Goal: Task Accomplishment & Management: Use online tool/utility

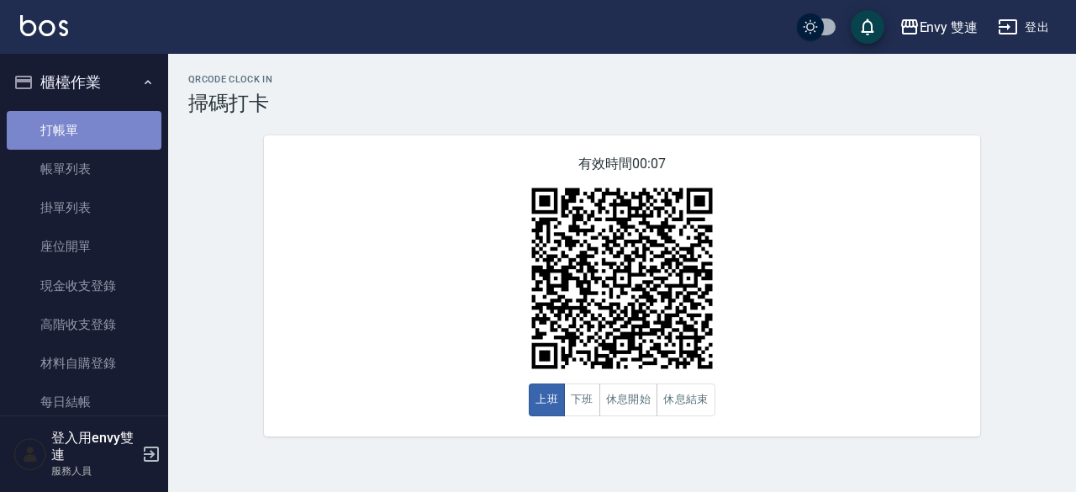
click at [96, 125] on link "打帳單" at bounding box center [84, 130] width 155 height 39
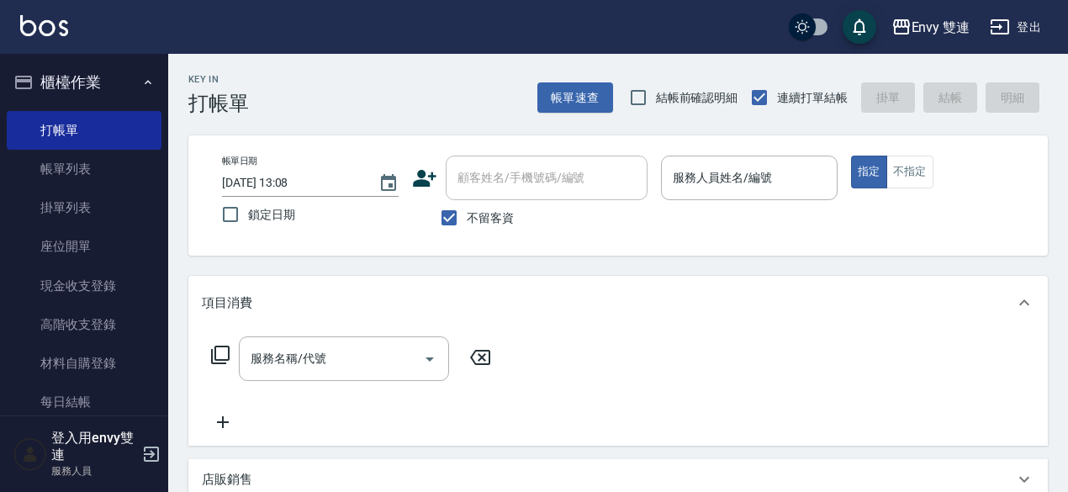
click at [422, 179] on icon at bounding box center [425, 178] width 24 height 17
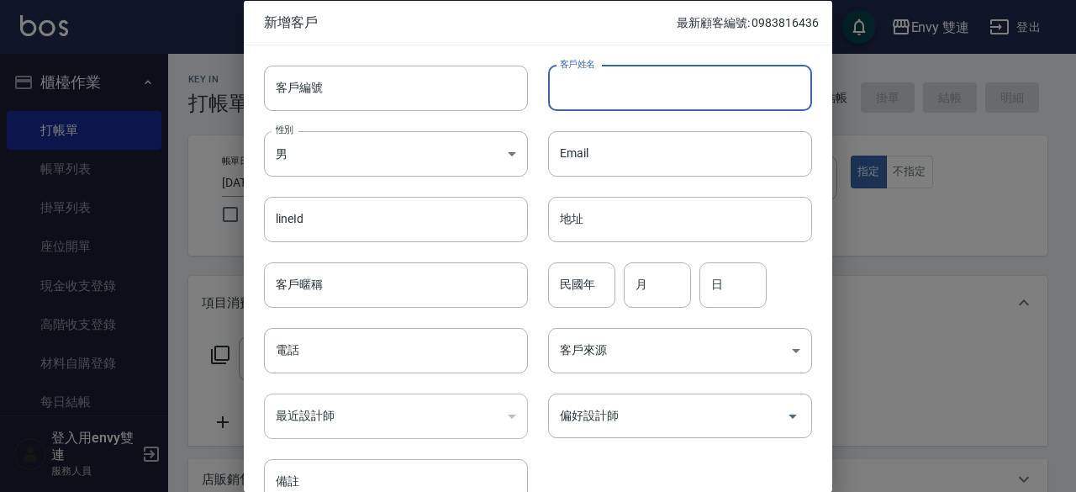
click at [639, 85] on input "客戶姓名" at bounding box center [680, 87] width 264 height 45
type input "[PERSON_NAME]"
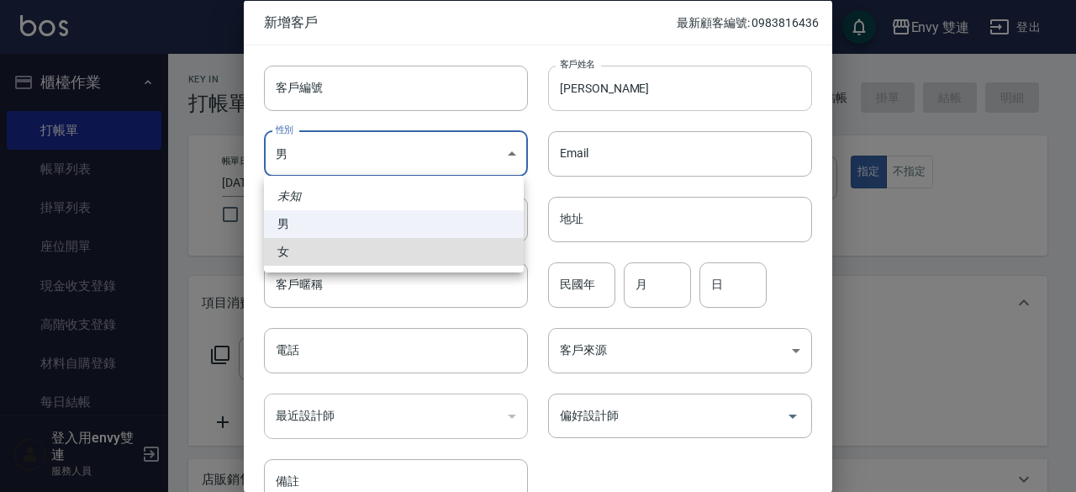
type input "[DEMOGRAPHIC_DATA]"
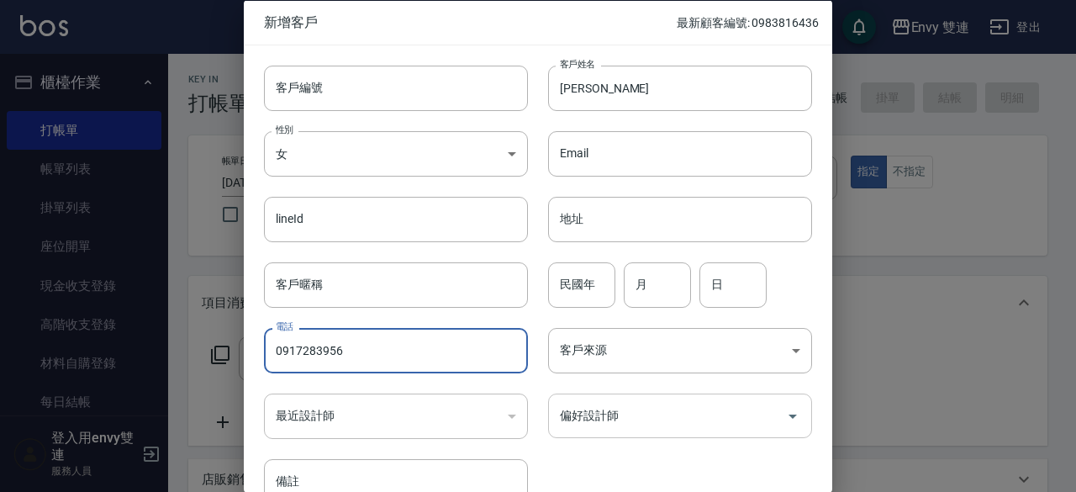
type input "0917283956"
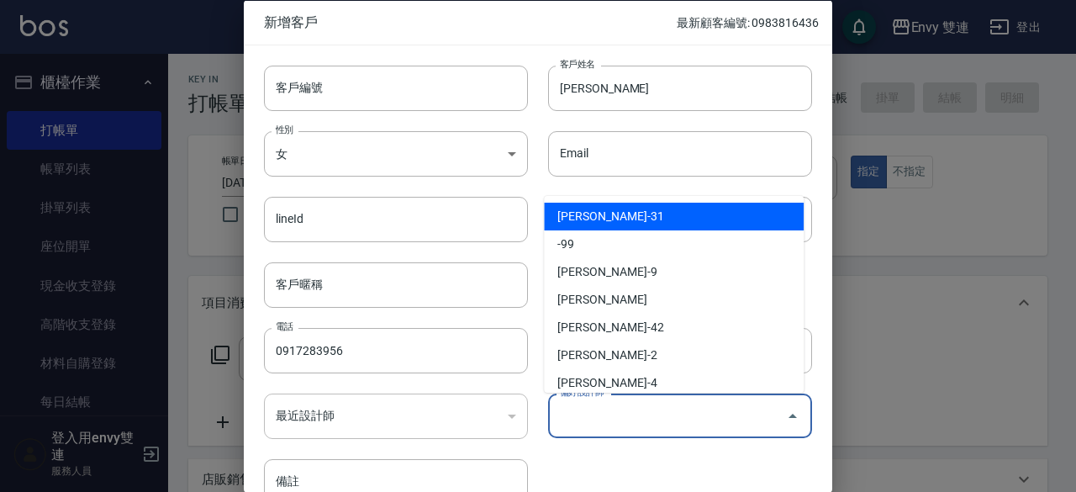
click at [649, 405] on input "偏好設計師" at bounding box center [668, 415] width 224 height 29
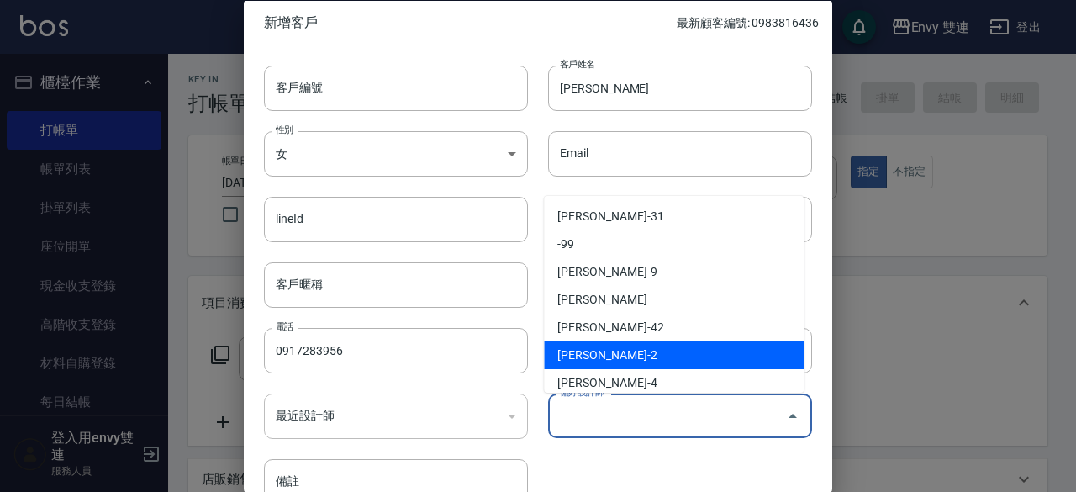
click at [641, 361] on li "[PERSON_NAME]-2" at bounding box center [674, 355] width 260 height 28
type input "[PERSON_NAME]"
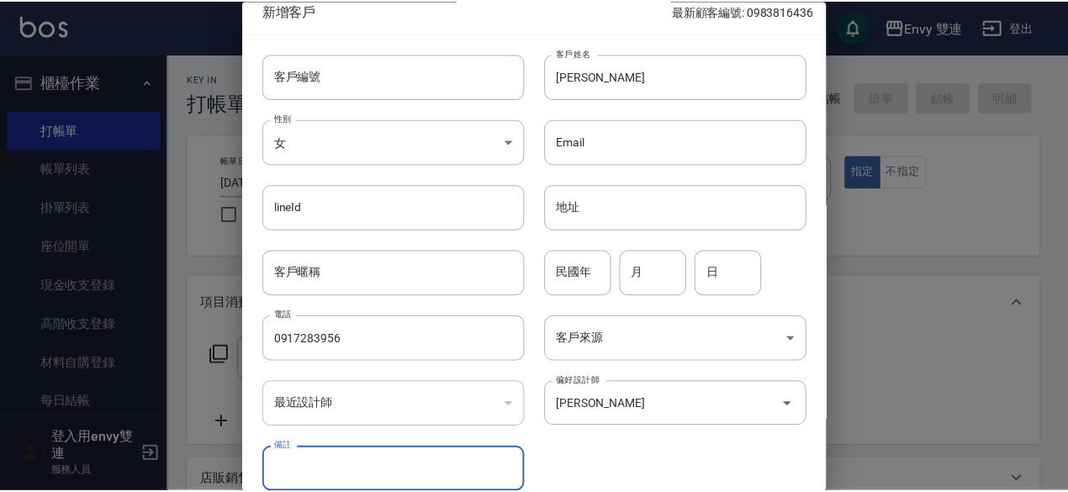
scroll to position [90, 0]
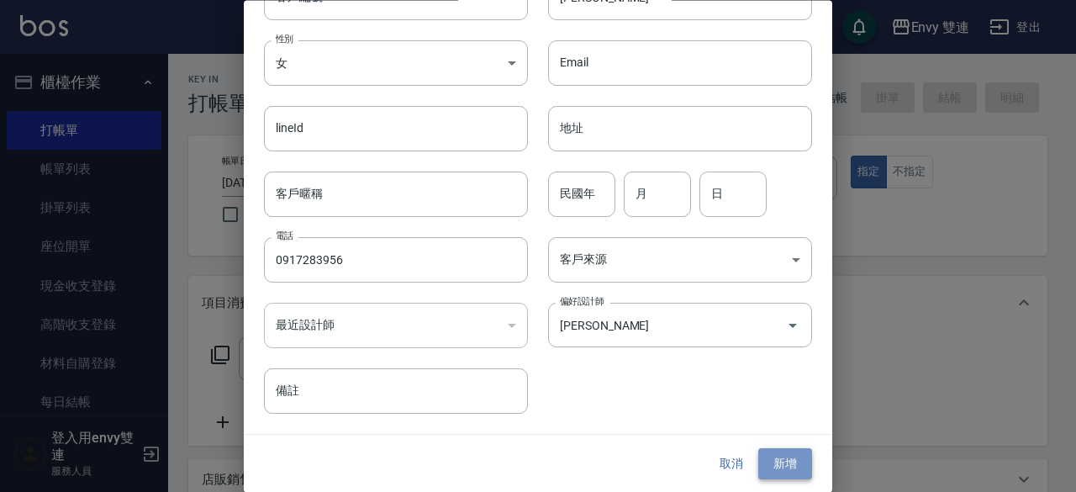
click at [764, 477] on button "新增" at bounding box center [786, 464] width 54 height 31
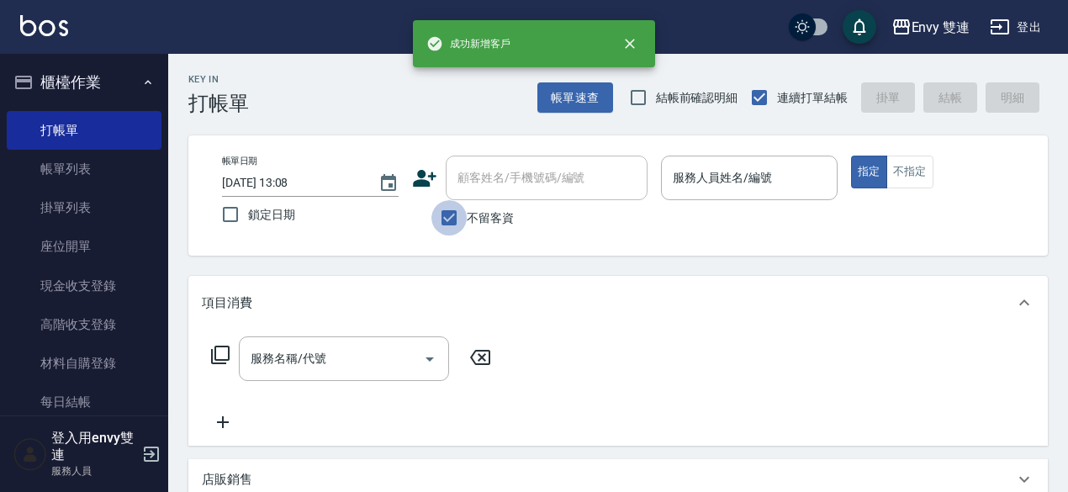
click at [457, 219] on input "不留客資" at bounding box center [448, 217] width 35 height 35
checkbox input "false"
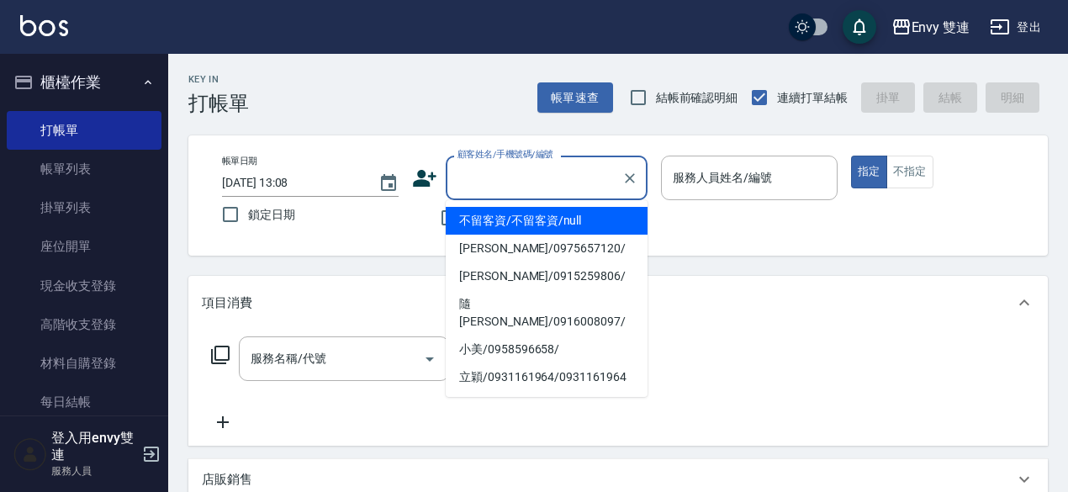
click at [526, 182] on input "顧客姓名/手機號碼/編號" at bounding box center [533, 177] width 161 height 29
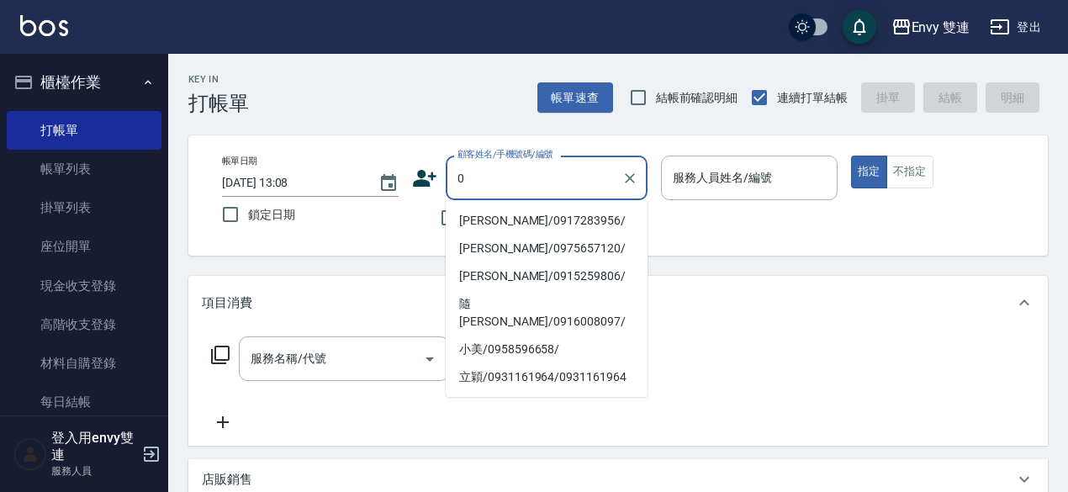
type input "[PERSON_NAME]/0917283956/"
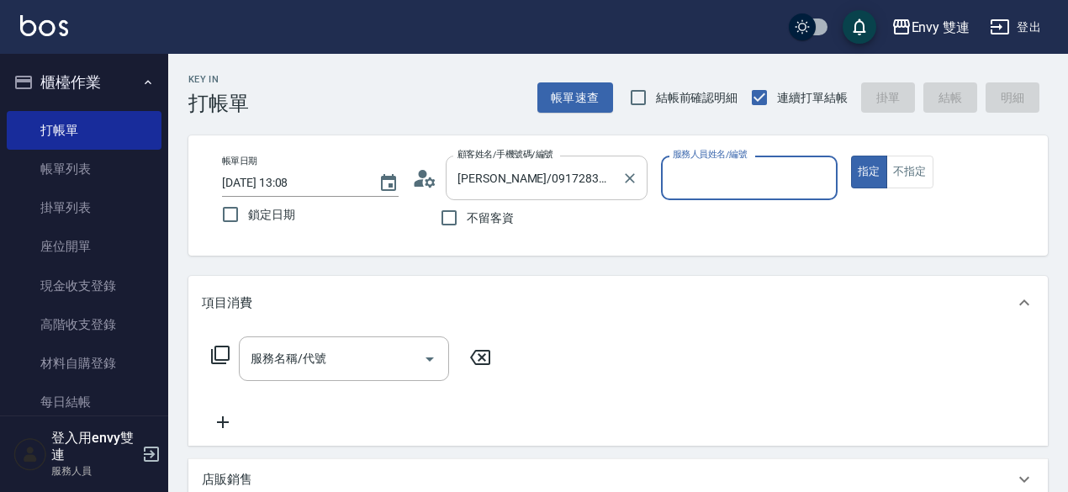
type input "Ina-2"
click at [851, 156] on button "指定" at bounding box center [869, 172] width 36 height 33
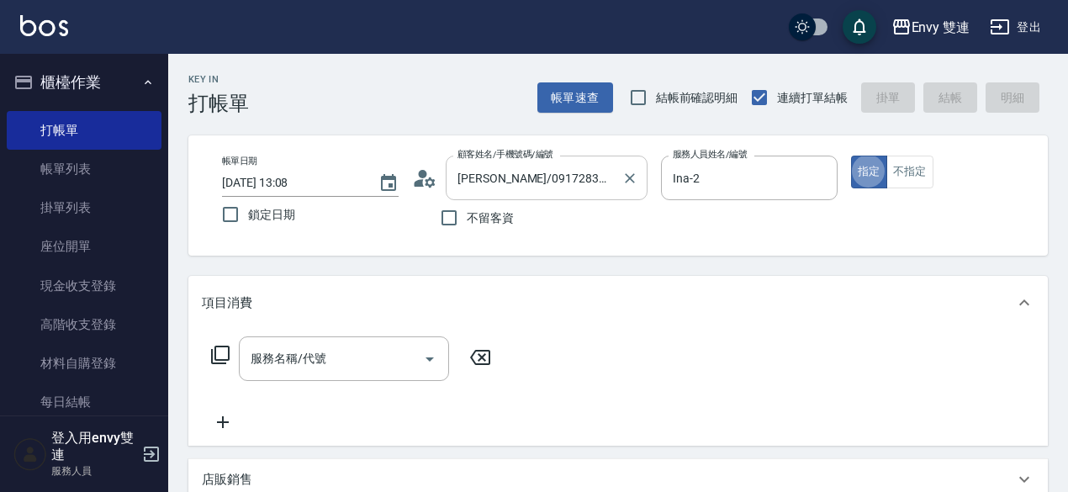
type button "true"
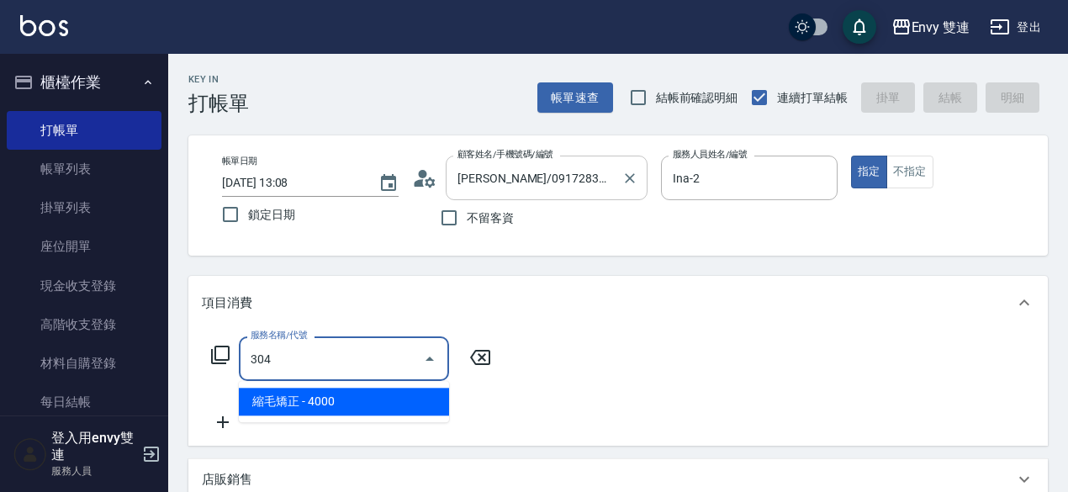
type input "縮毛矯正 (304)"
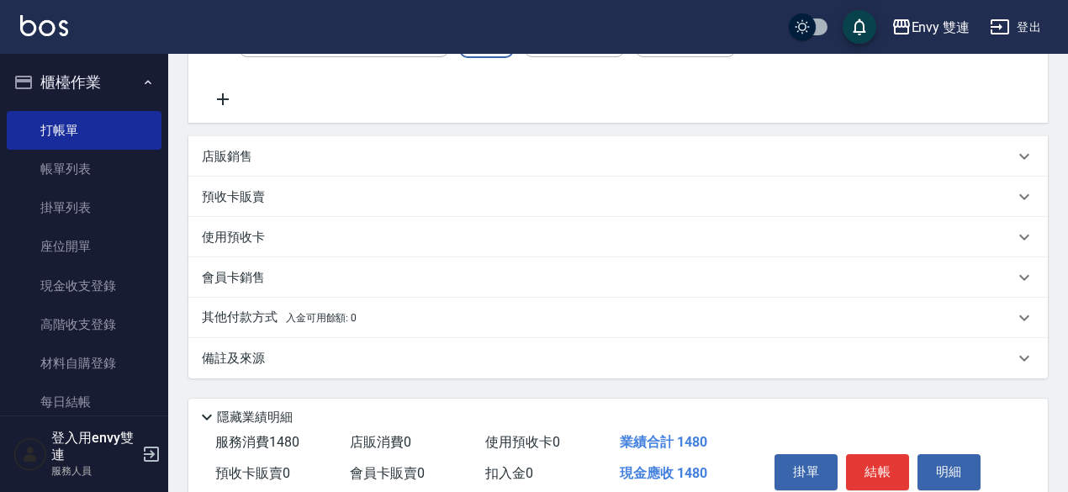
scroll to position [355, 0]
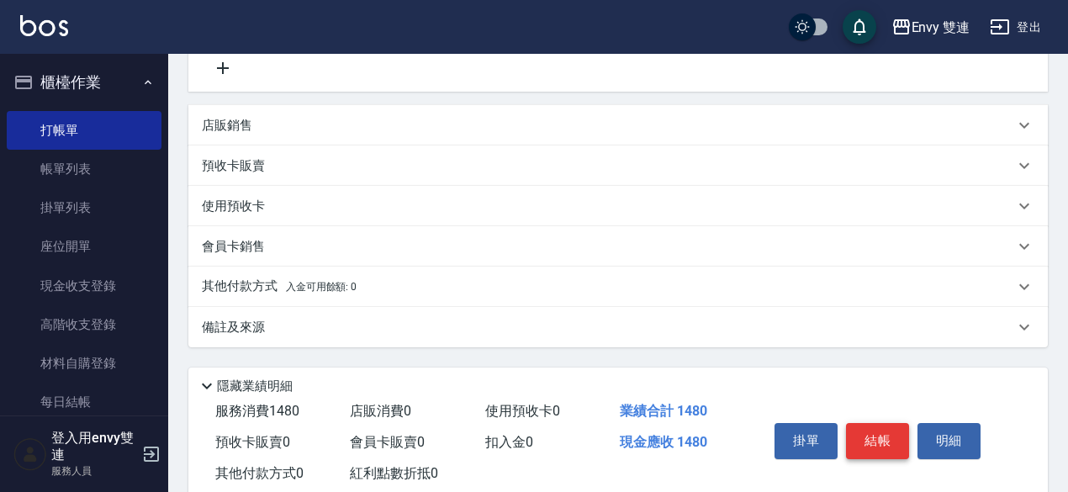
type input "1480"
click at [897, 447] on button "結帳" at bounding box center [877, 440] width 63 height 35
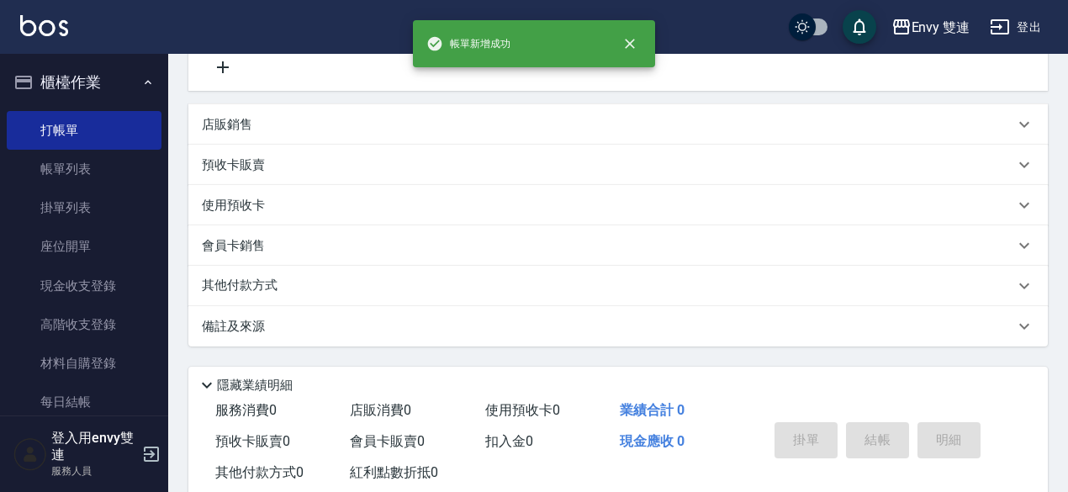
scroll to position [0, 0]
